Goal: Navigation & Orientation: Find specific page/section

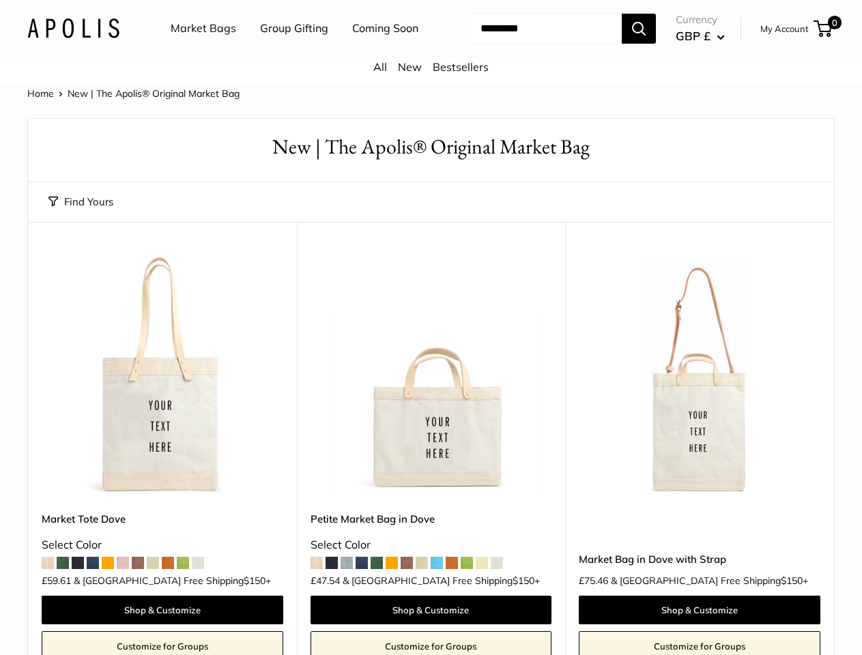
click at [431, 51] on nav "Market Bags Group Gifting Coming Soon" at bounding box center [306, 29] width 326 height 44
click at [291, 51] on ul "Market Bags Group Gifting Coming Soon" at bounding box center [307, 29] width 272 height 44
click at [530, 44] on input "Search..." at bounding box center [546, 29] width 152 height 30
click at [81, 212] on button "Find Yours" at bounding box center [80, 202] width 65 height 19
